Goal: Transaction & Acquisition: Purchase product/service

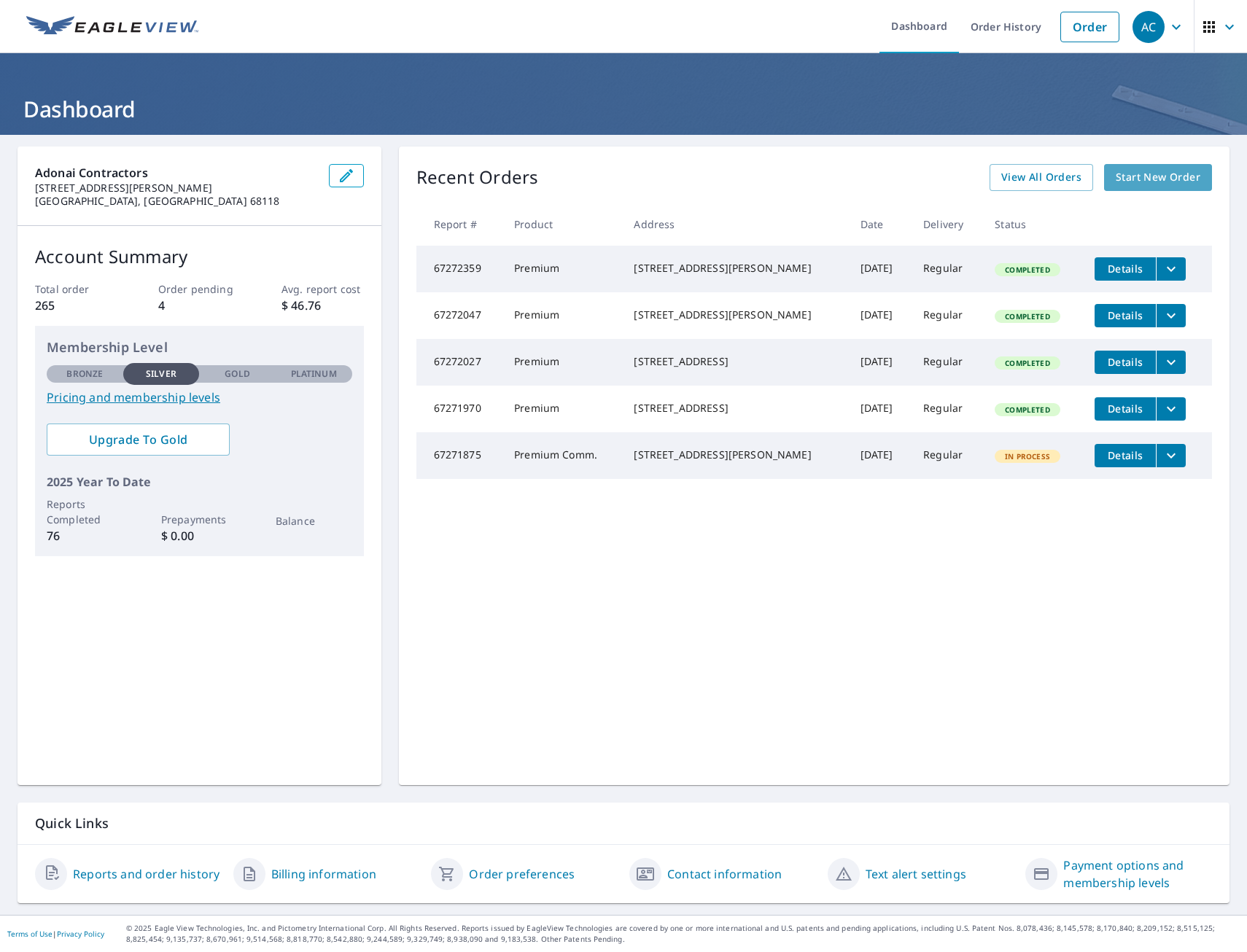
click at [1134, 177] on span "Start New Order" at bounding box center [1158, 177] width 84 height 18
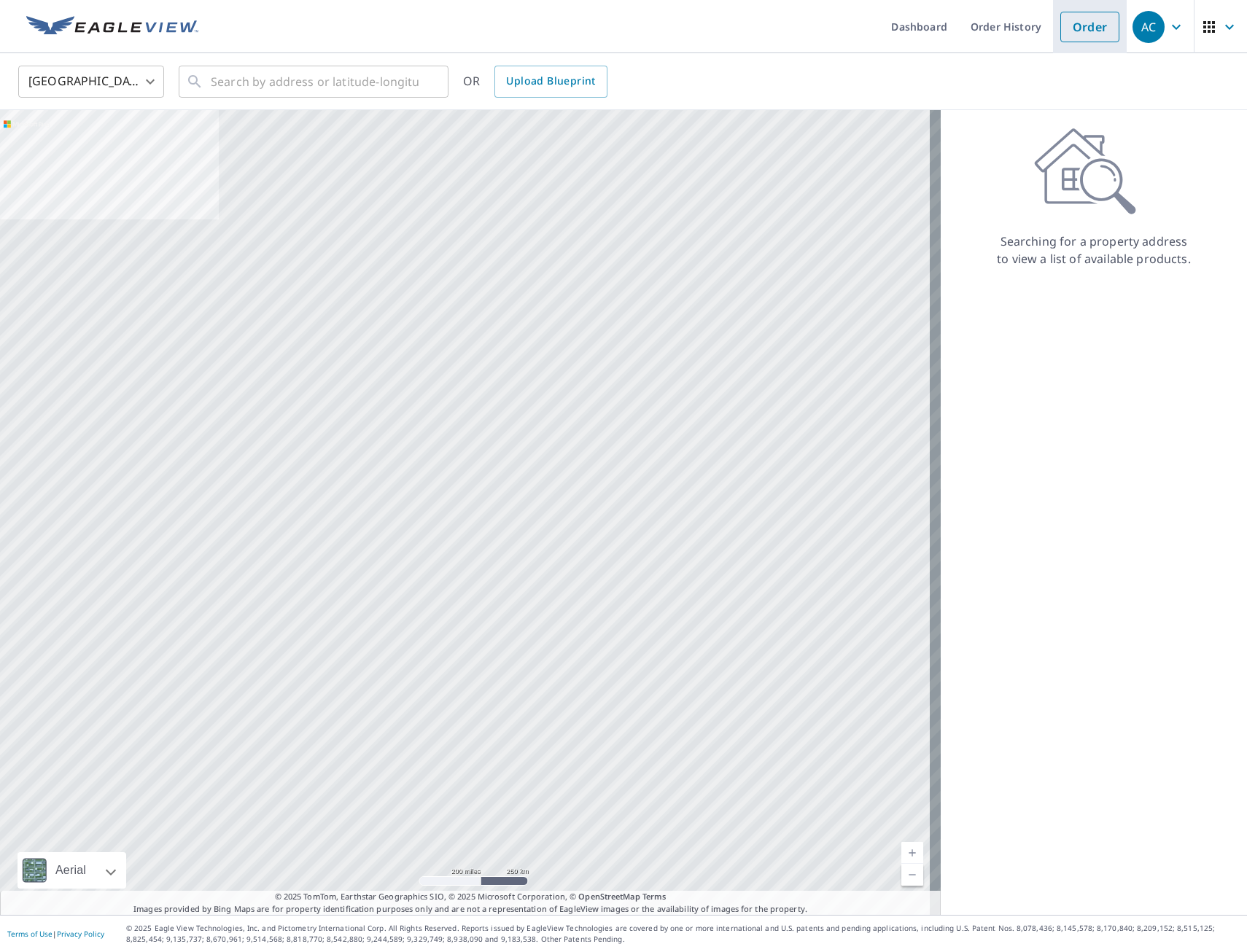
click at [1067, 25] on link "Order" at bounding box center [1089, 27] width 59 height 31
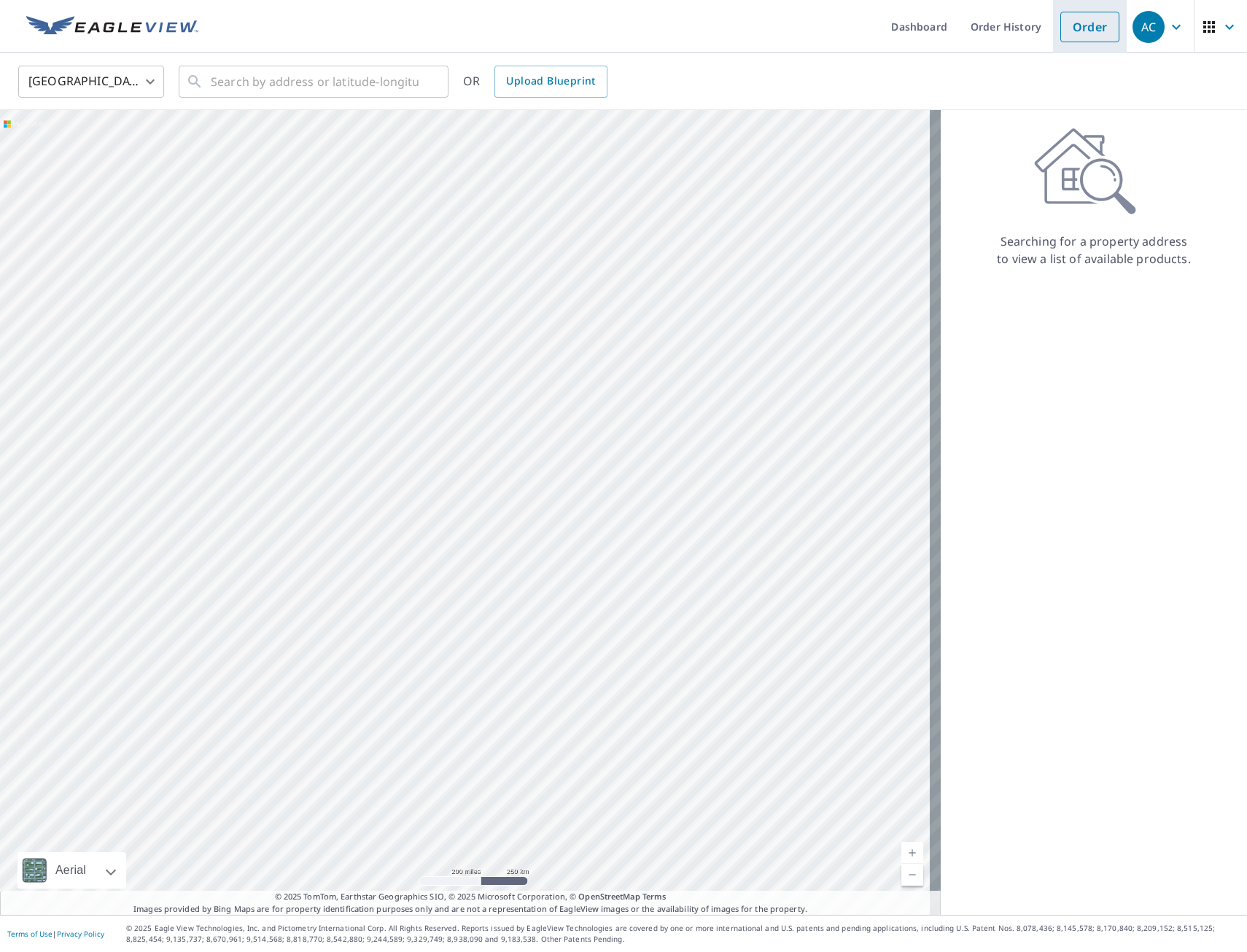
click at [1072, 26] on link "Order" at bounding box center [1089, 27] width 59 height 31
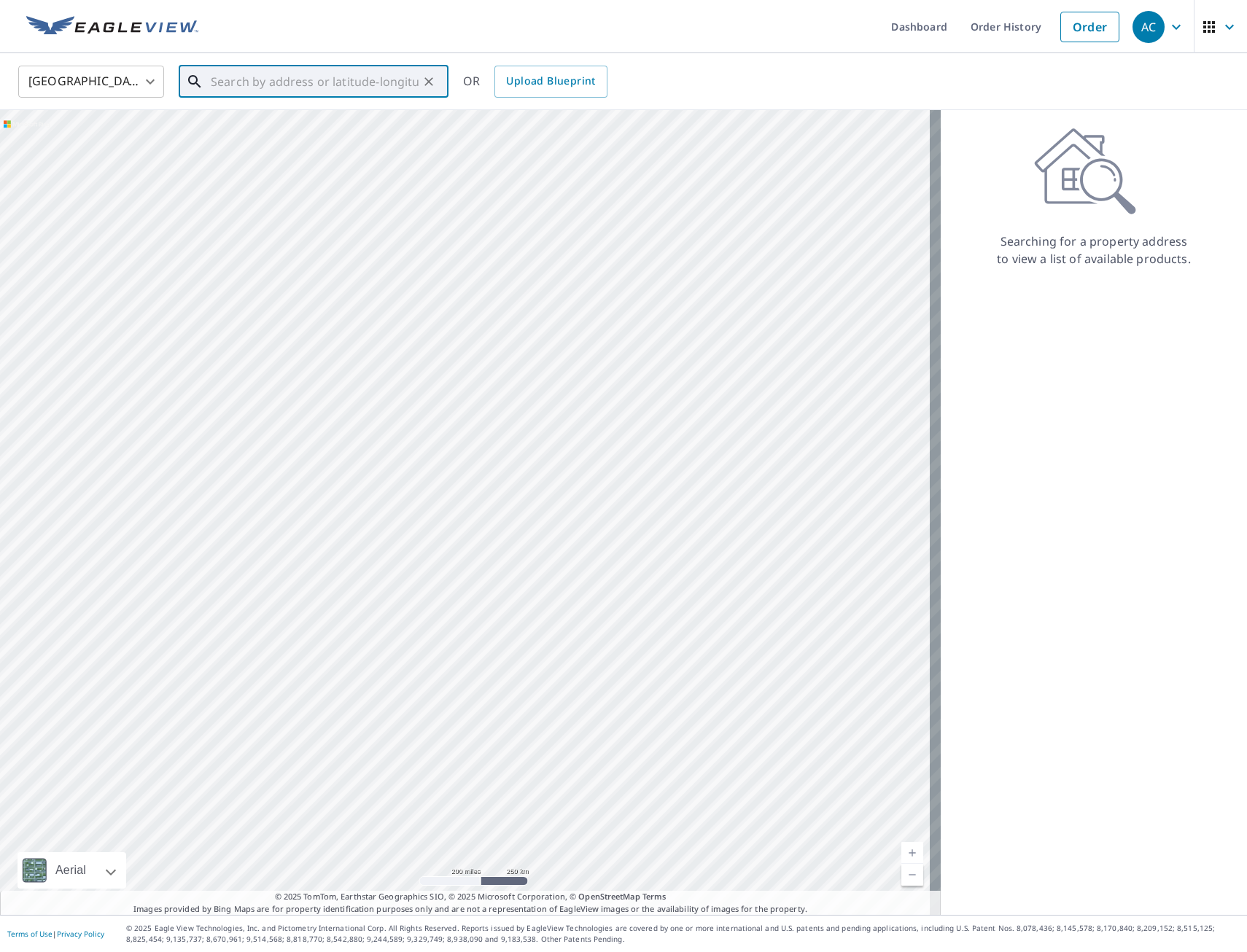
click at [251, 89] on input "text" at bounding box center [315, 82] width 208 height 41
click at [267, 122] on span "[STREET_ADDRESS][PERSON_NAME]" at bounding box center [323, 124] width 229 height 18
type input "[STREET_ADDRESS][PERSON_NAME]"
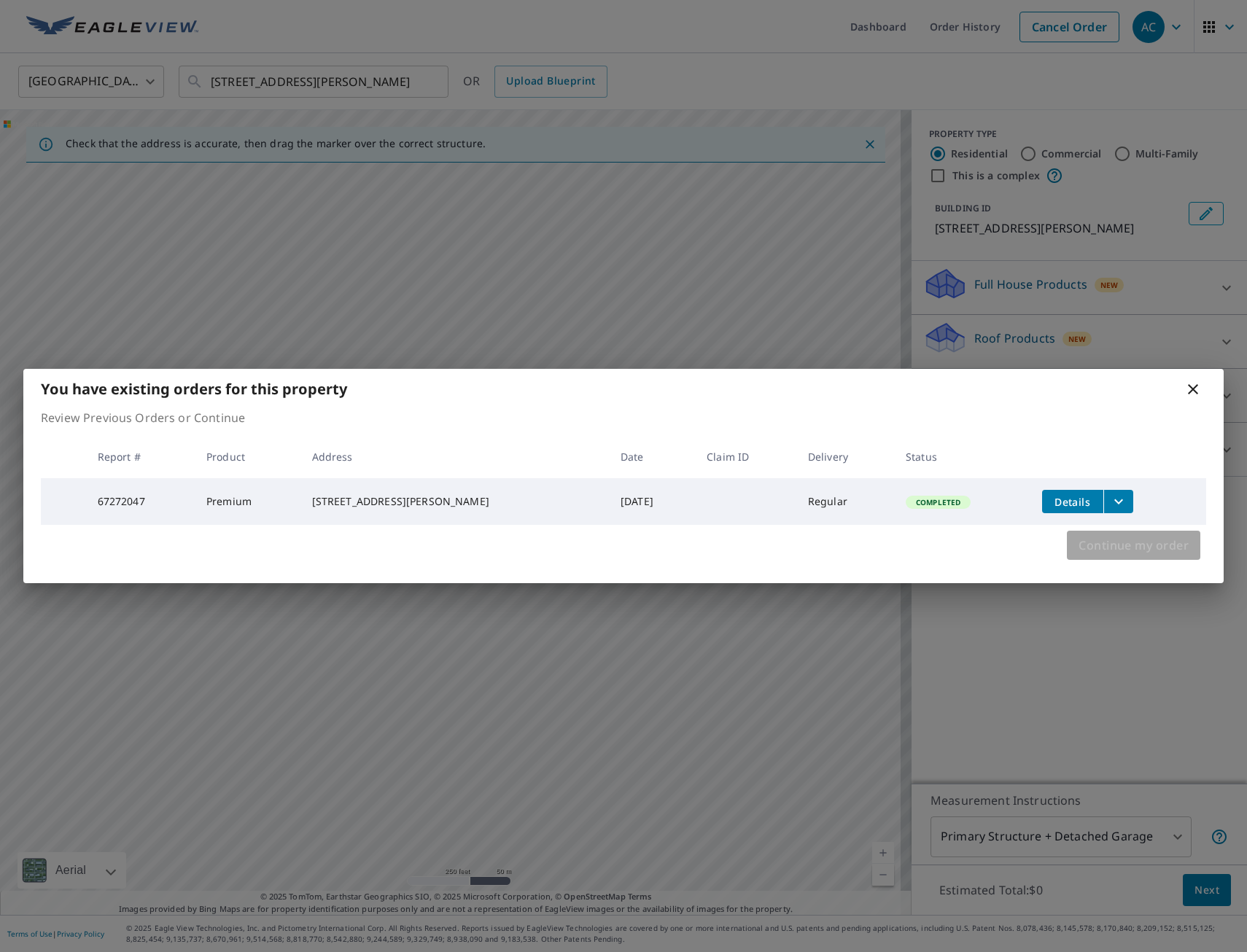
click at [1149, 548] on span "Continue my order" at bounding box center [1133, 545] width 110 height 21
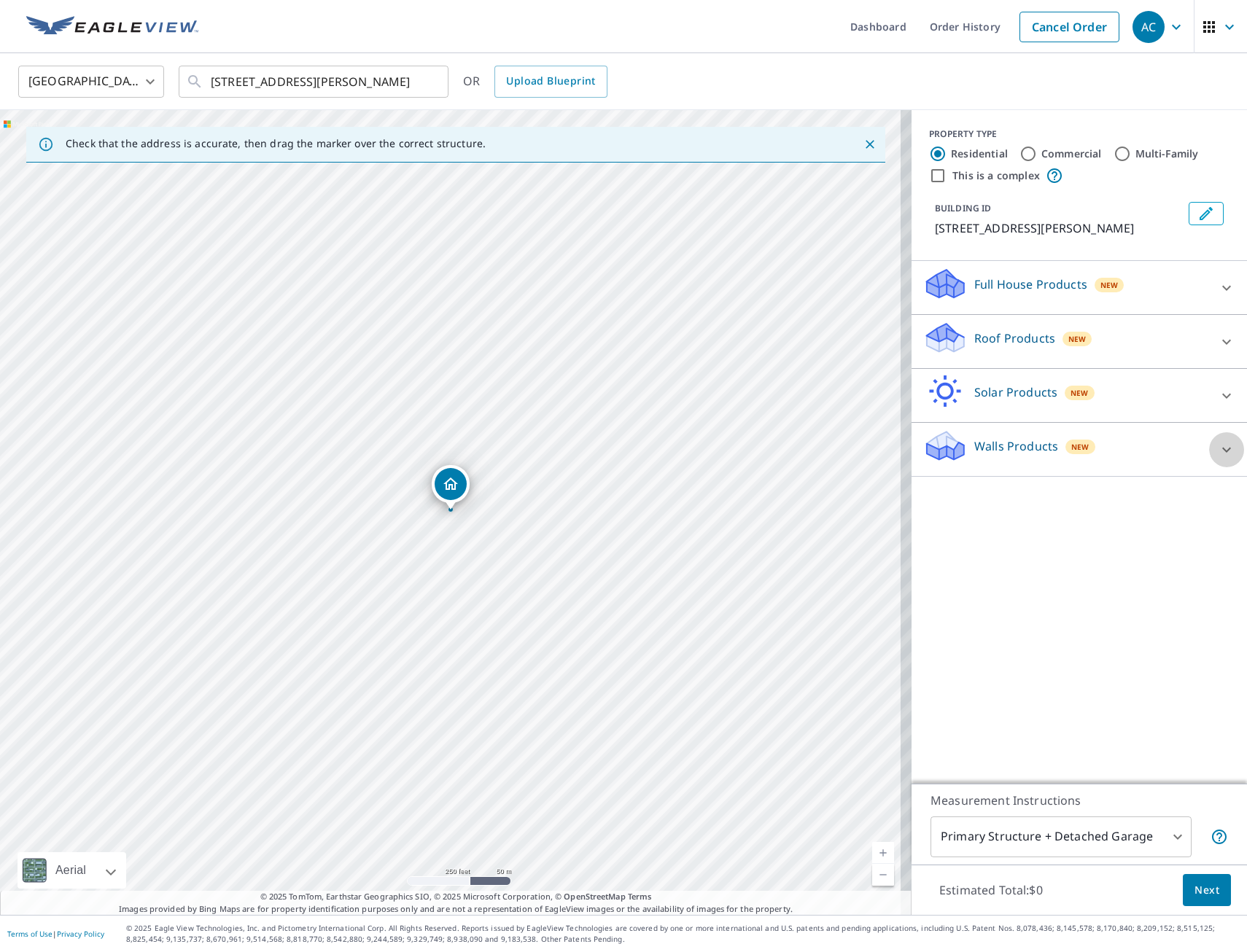
click at [1218, 451] on icon at bounding box center [1226, 450] width 18 height 18
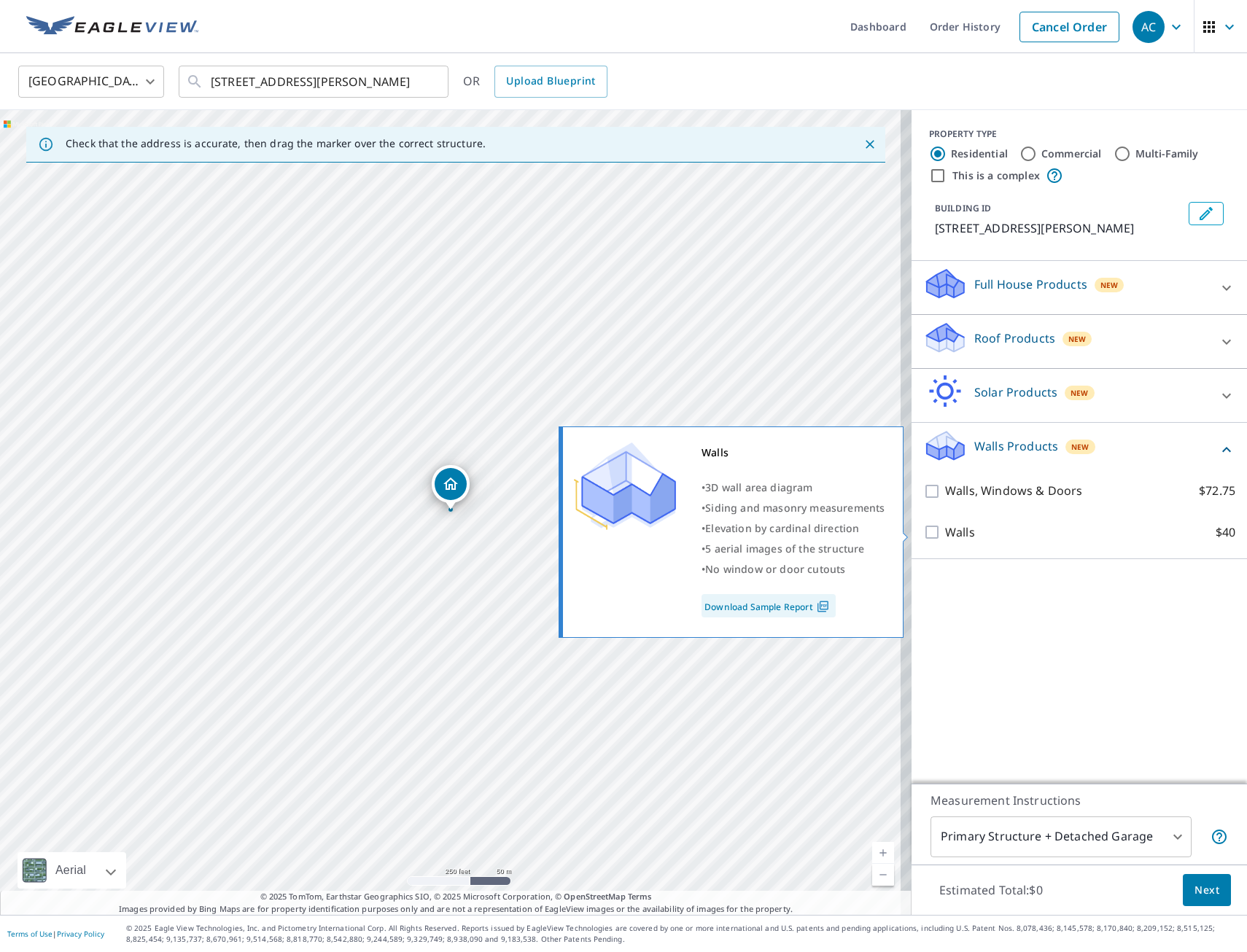
click at [924, 532] on input "Walls $40" at bounding box center [934, 532] width 22 height 18
checkbox input "true"
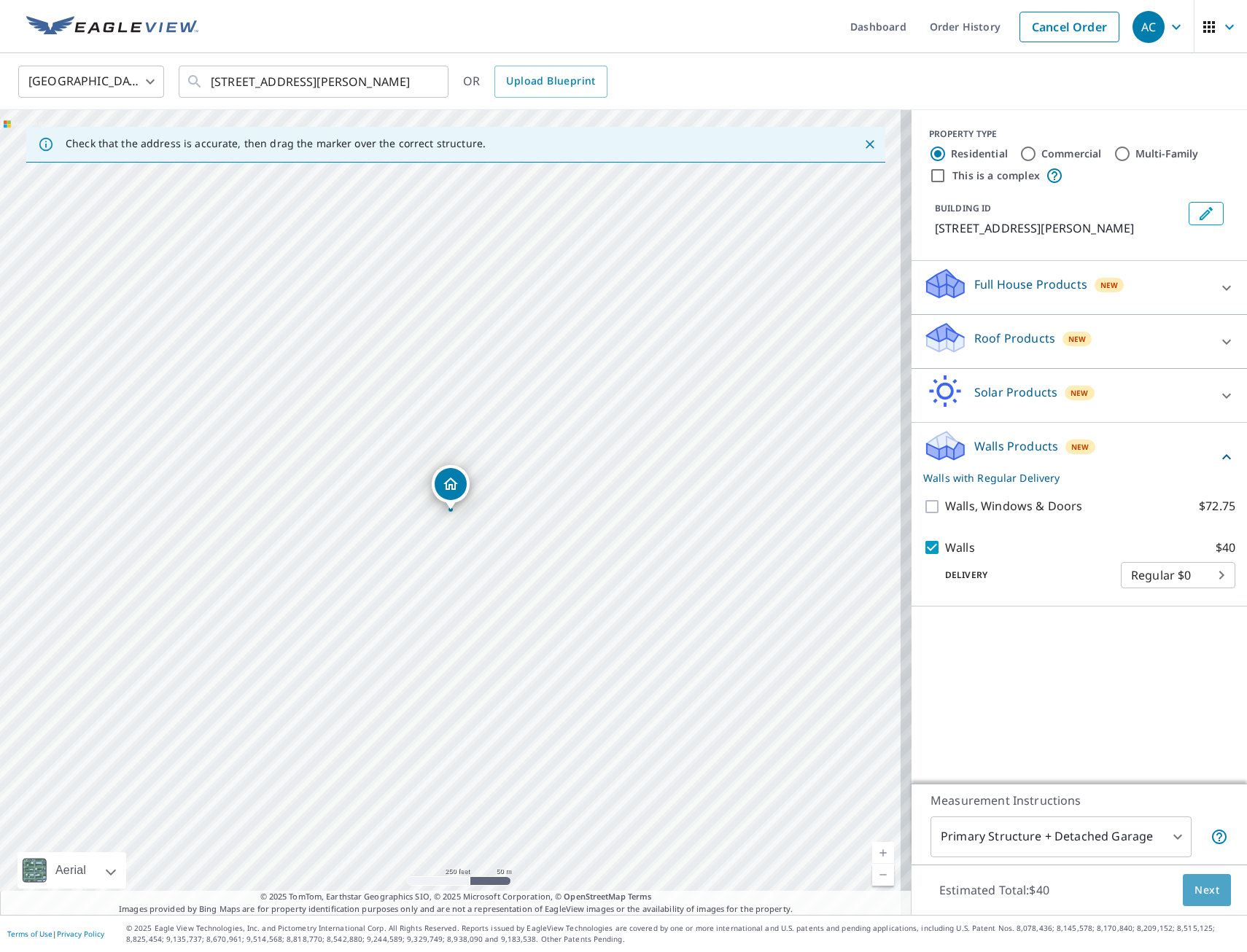
click at [1200, 893] on span "Next" at bounding box center [1207, 890] width 25 height 18
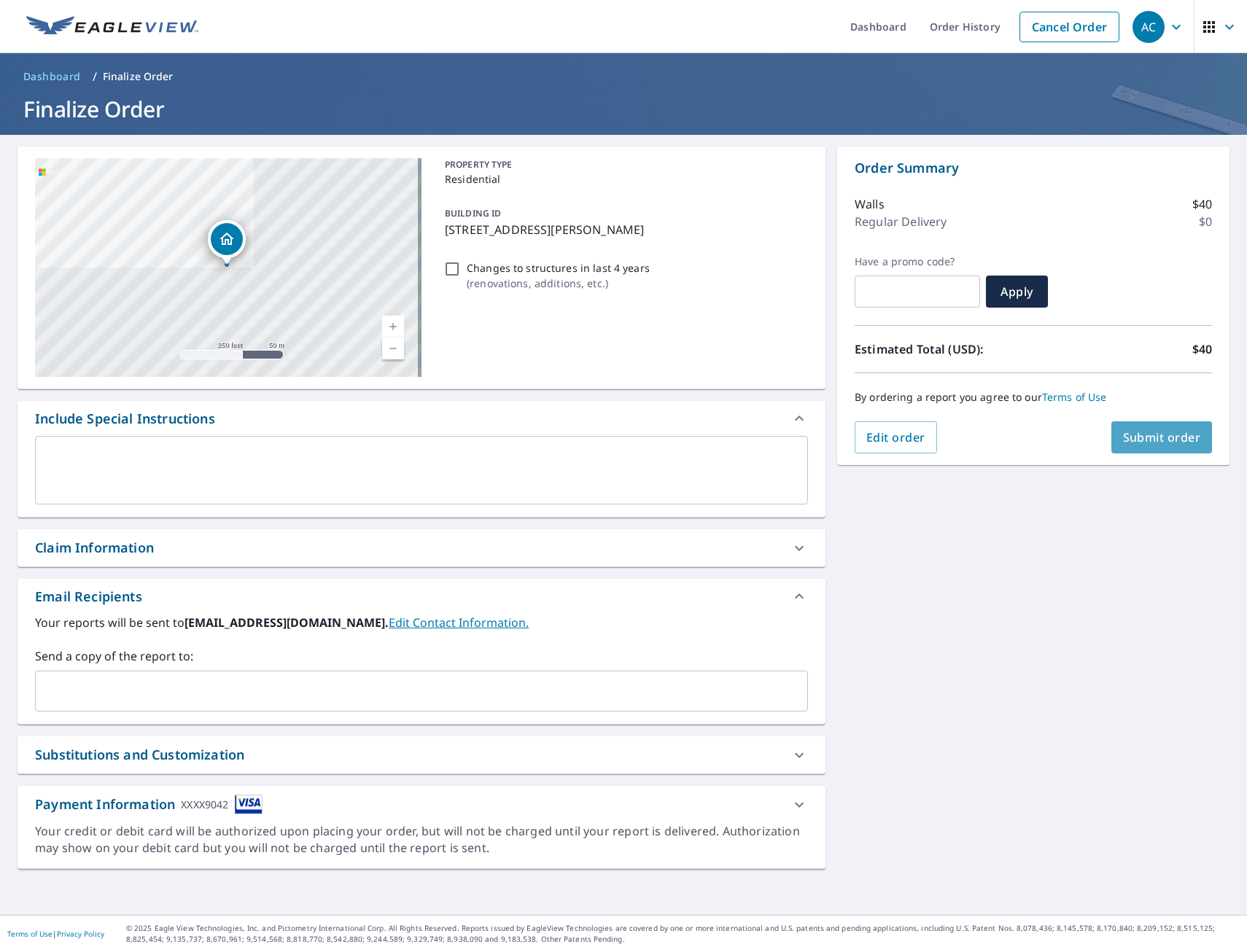
click at [1154, 433] on span "Submit order" at bounding box center [1162, 438] width 78 height 16
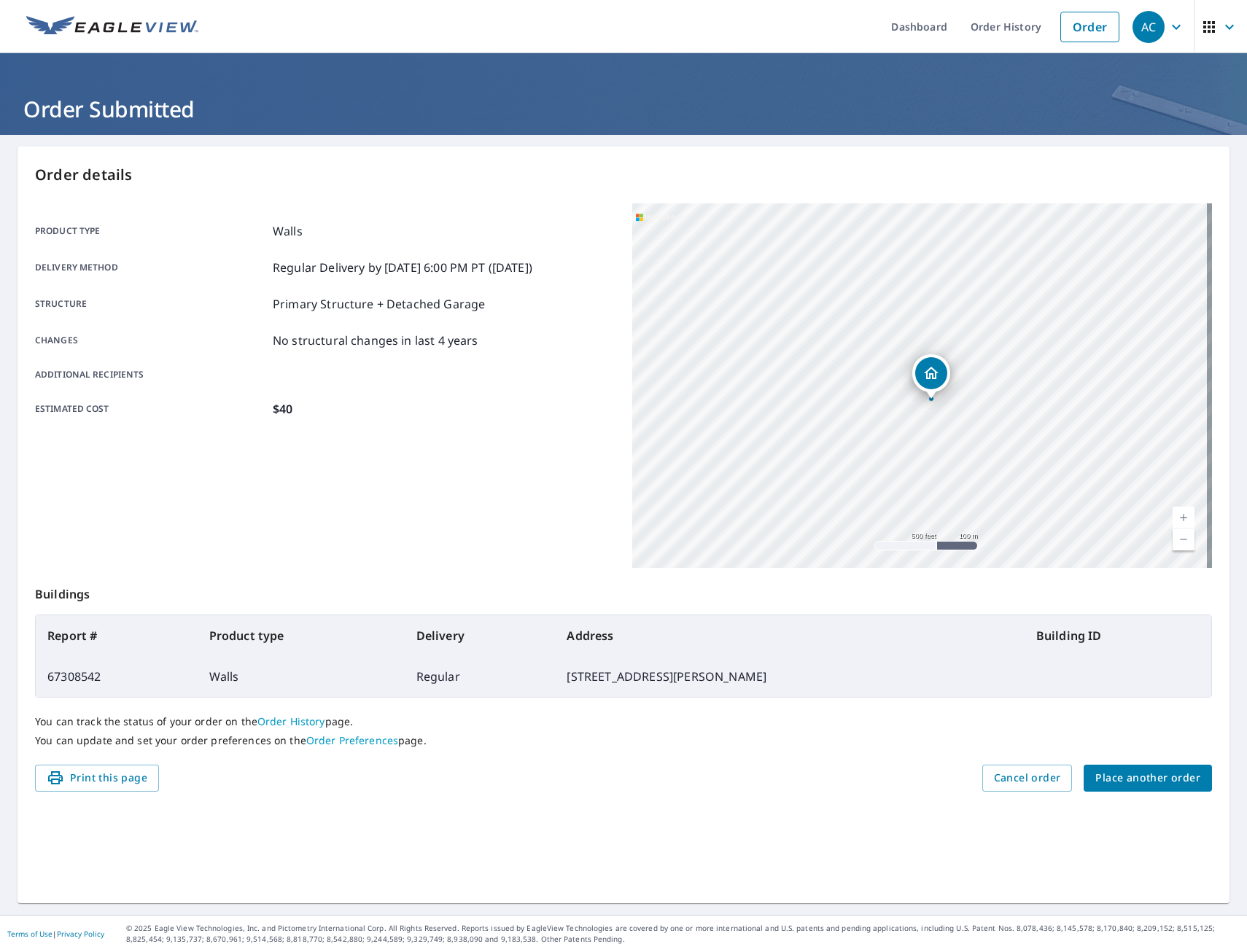
click at [930, 383] on div "Dropped pin, building 1, Residential property, 13807 Josephine St Omaha, NE 681…" at bounding box center [932, 373] width 32 height 32
click at [827, 350] on icon "Dropped pin, building 1, Residential property, 13807 Josephine St Omaha, NE 681…" at bounding box center [818, 358] width 18 height 18
click at [1173, 511] on link "Current Level 20, Zoom In Disabled" at bounding box center [1184, 517] width 22 height 22
drag, startPoint x: 1033, startPoint y: 491, endPoint x: 1040, endPoint y: 189, distance: 302.1
click at [1040, 189] on div "Order details Product type Walls Delivery method Regular Delivery by [DATE] 6:0…" at bounding box center [623, 525] width 1212 height 757
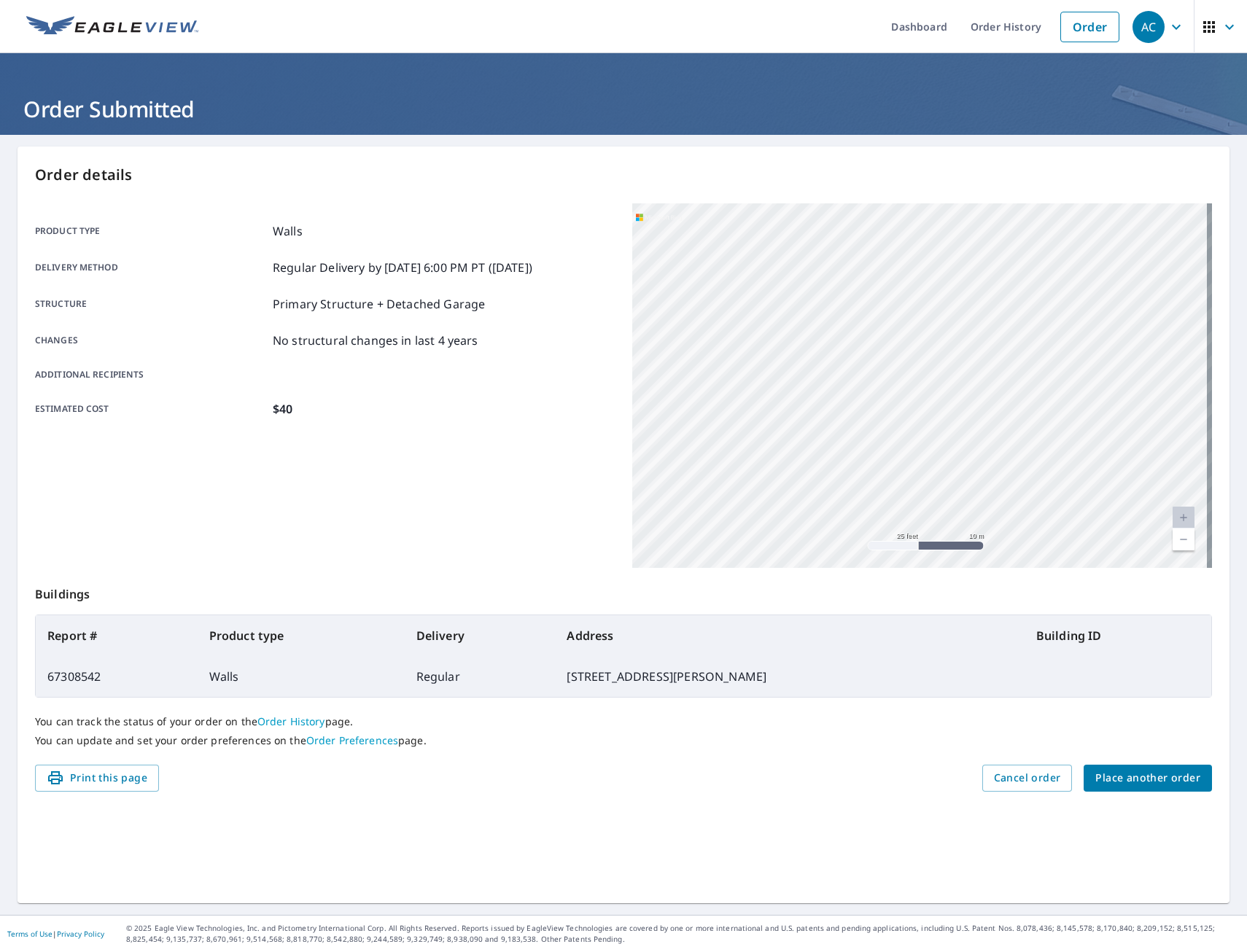
click at [836, 405] on div "[STREET_ADDRESS][PERSON_NAME]" at bounding box center [922, 385] width 580 height 364
click at [1175, 509] on link "Current Level 20, Zoom In Disabled" at bounding box center [1184, 517] width 22 height 22
